Goal: Task Accomplishment & Management: Manage account settings

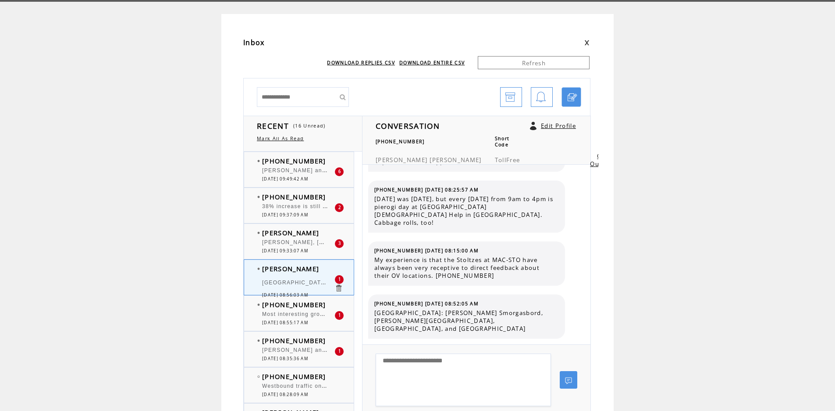
scroll to position [44, 0]
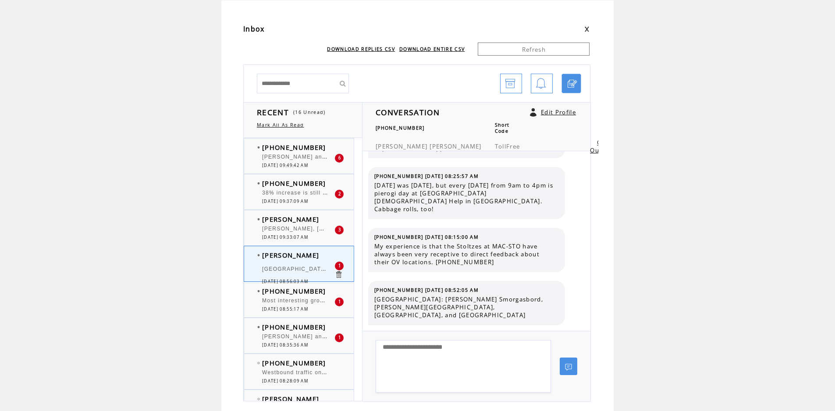
click at [292, 332] on div at bounding box center [298, 332] width 72 height 2
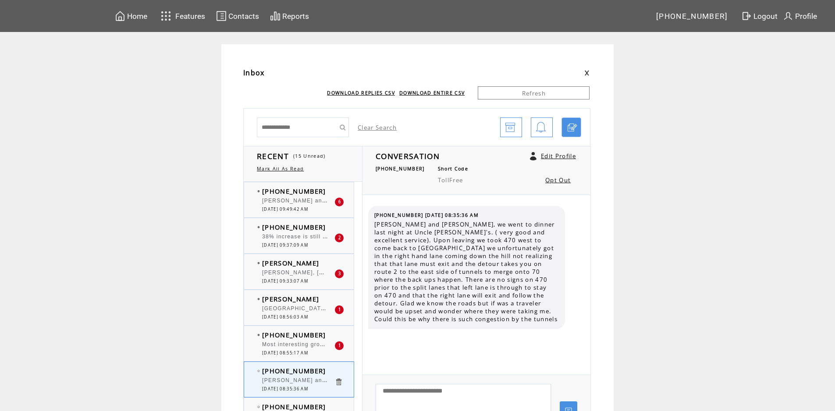
click at [309, 337] on span "[PHONE_NUMBER]" at bounding box center [294, 335] width 64 height 9
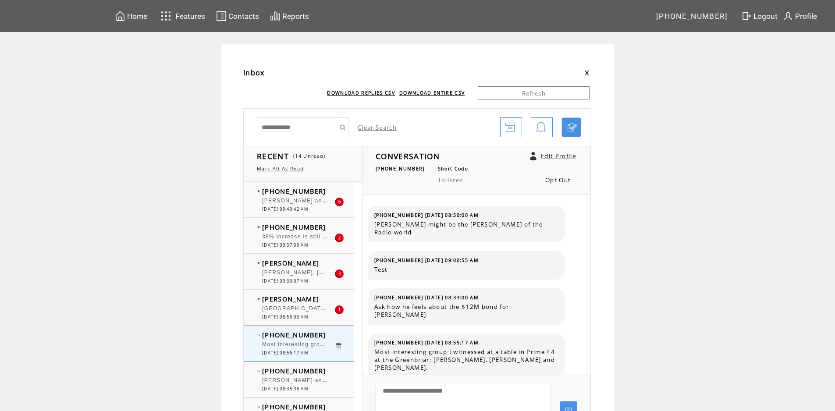
click at [323, 300] on td "[PERSON_NAME]" at bounding box center [298, 299] width 72 height 9
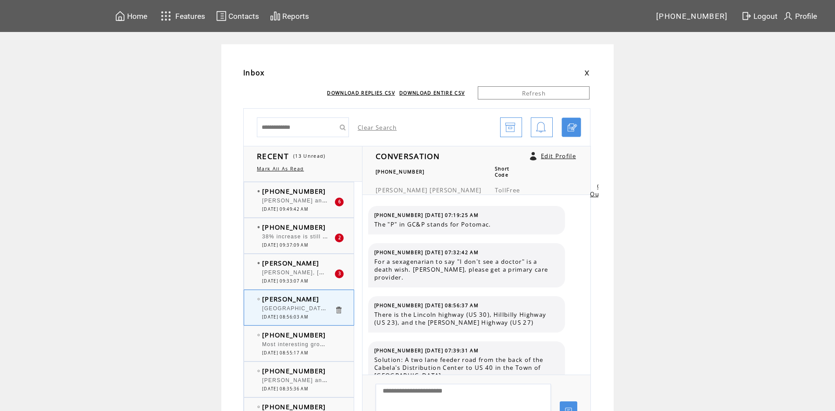
scroll to position [422, 0]
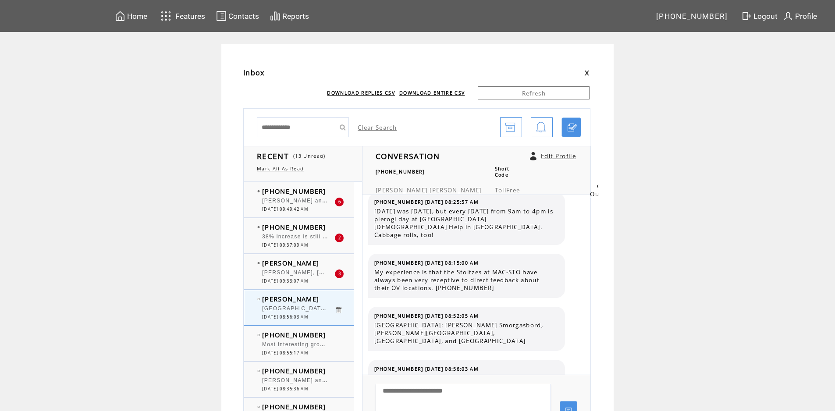
click at [316, 262] on td "[PERSON_NAME]" at bounding box center [298, 263] width 72 height 9
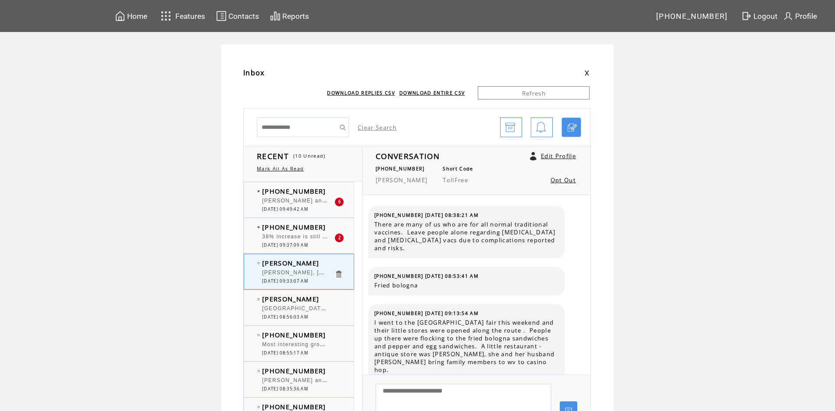
scroll to position [3121, 0]
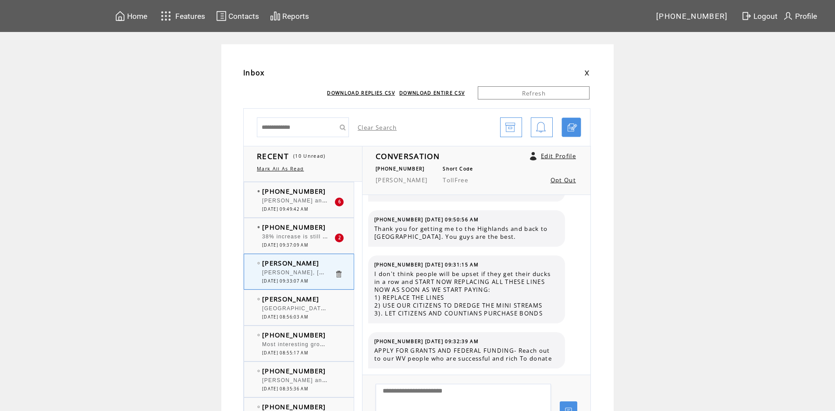
click at [324, 224] on td "[PHONE_NUMBER]" at bounding box center [298, 227] width 72 height 9
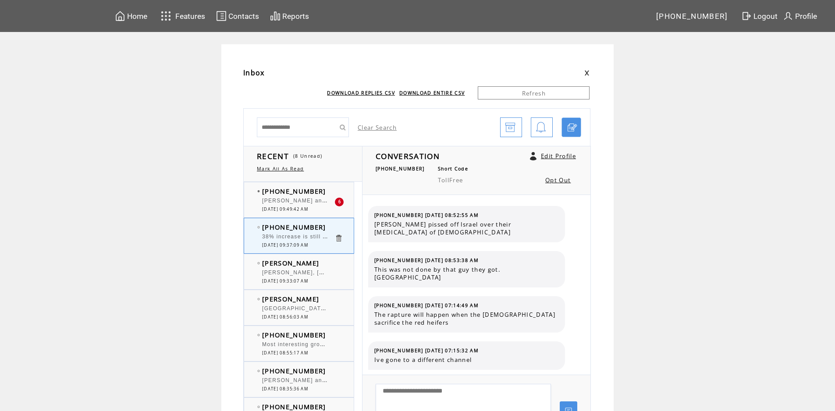
scroll to position [476, 0]
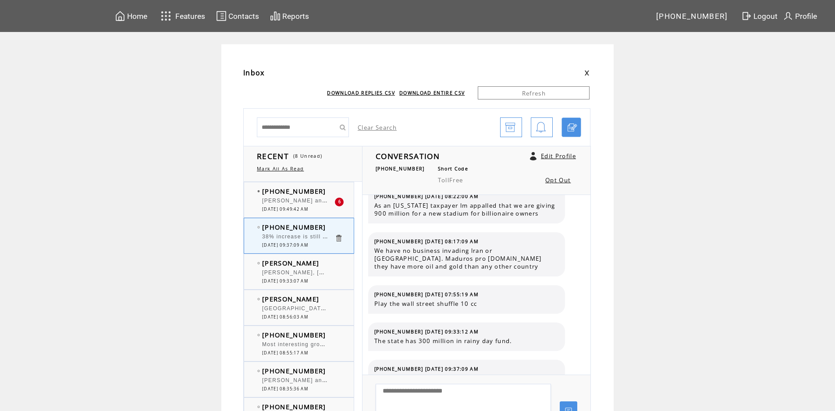
click at [327, 191] on td "[PHONE_NUMBER]" at bounding box center [298, 191] width 72 height 9
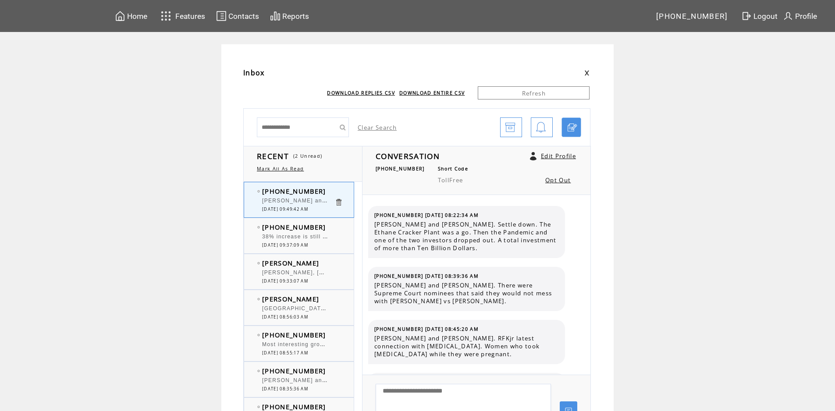
scroll to position [6339, 0]
